Goal: Find specific page/section: Find specific page/section

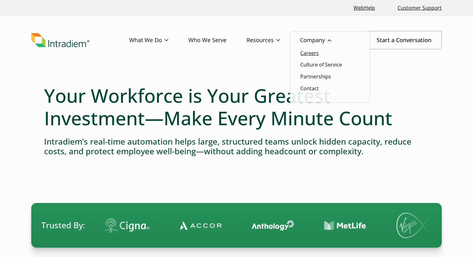
click at [312, 55] on link "Careers" at bounding box center [309, 53] width 18 height 7
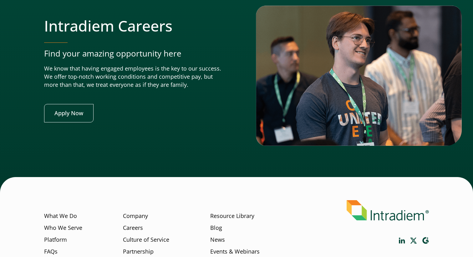
scroll to position [2427, 0]
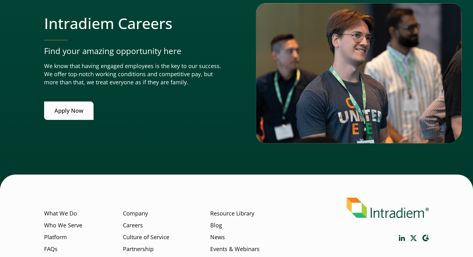
click at [84, 109] on link "Apply Now" at bounding box center [68, 111] width 49 height 18
